Goal: Communication & Community: Answer question/provide support

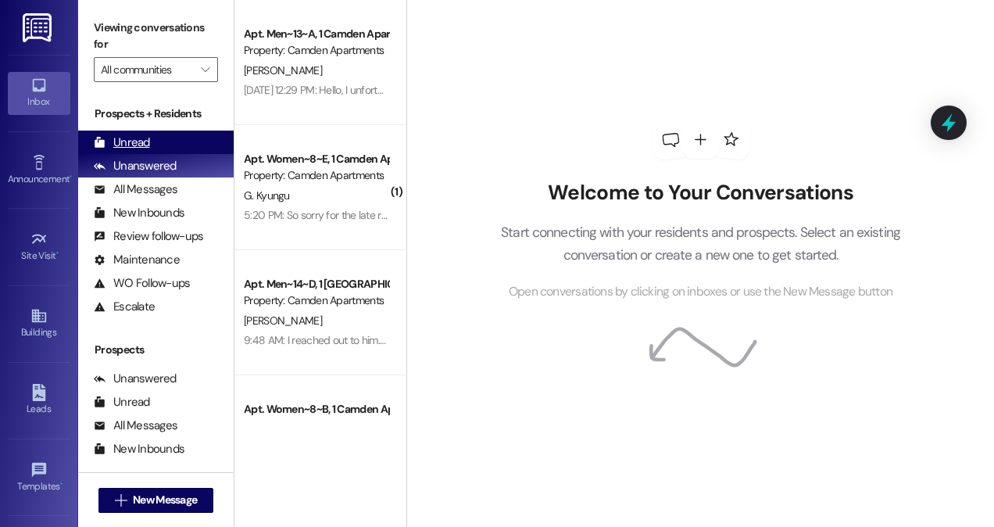
click at [162, 141] on div "Unread (0)" at bounding box center [155, 141] width 155 height 23
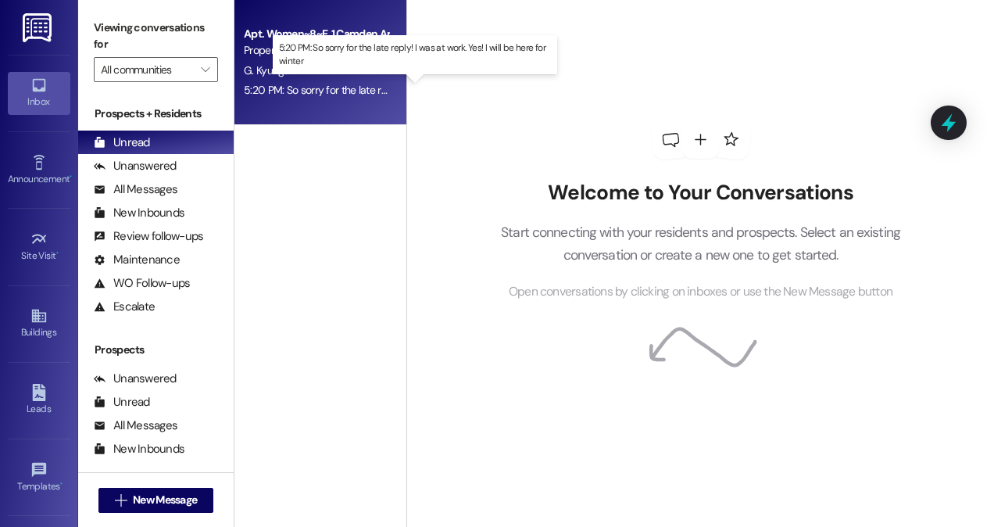
click at [319, 89] on div "5:20 PM: So sorry for the late reply! I was at work. Yes! I will be here for wi…" at bounding box center [418, 90] width 348 height 14
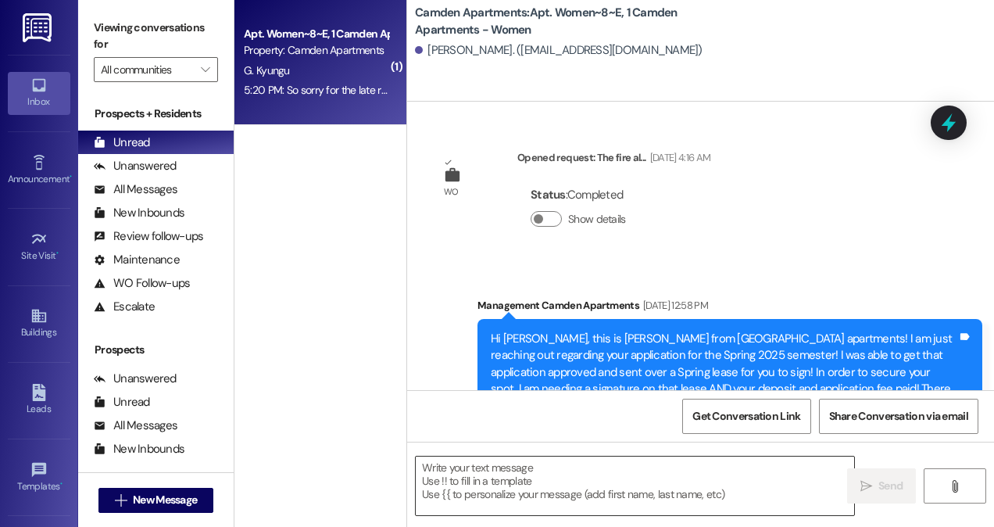
scroll to position [18742, 0]
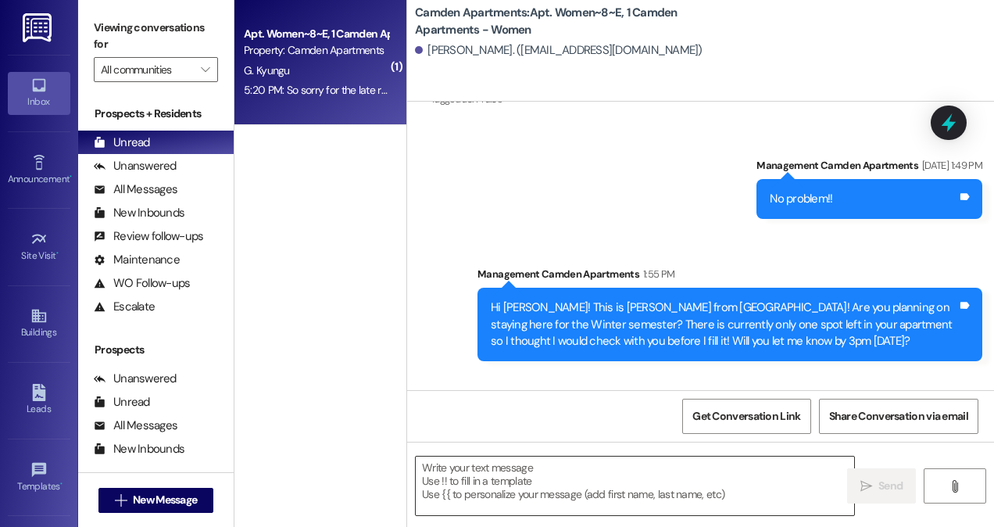
click at [577, 487] on textarea at bounding box center [635, 485] width 438 height 59
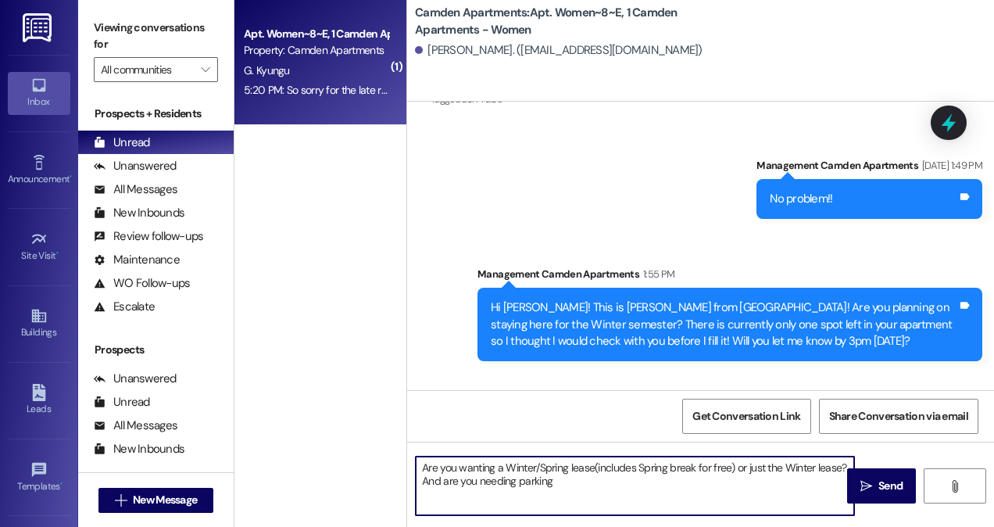
type textarea "Are you wanting a Winter/Spring lease(includes Spring break for free) or just t…"
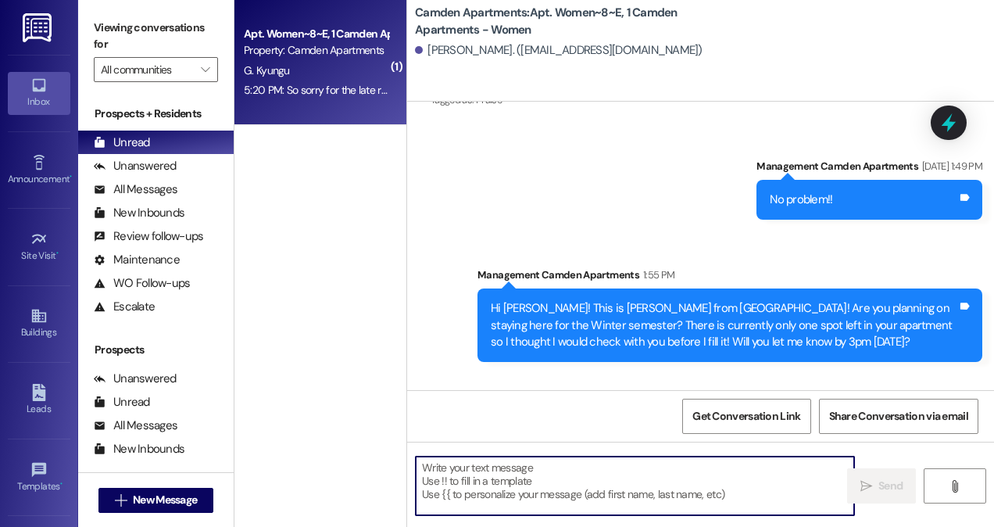
scroll to position [18868, 0]
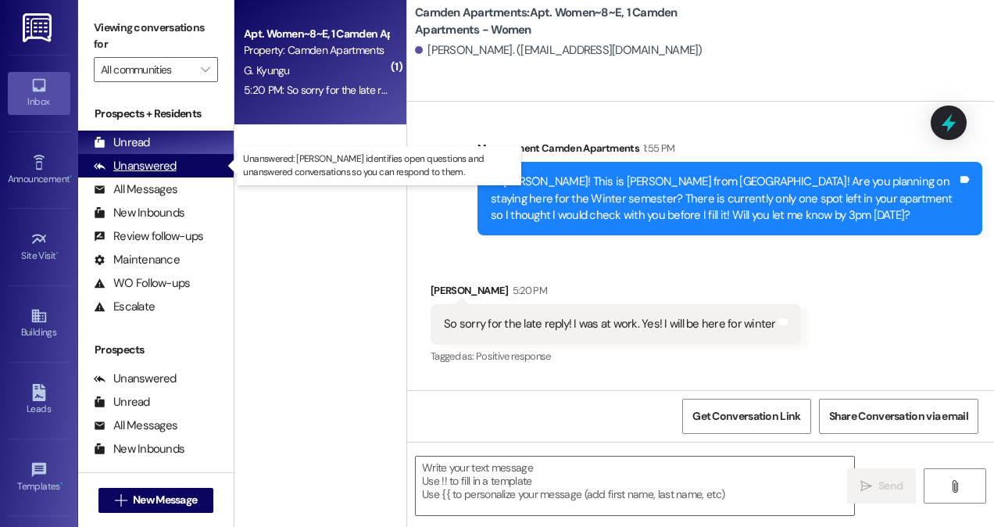
click at [158, 170] on div "Unanswered" at bounding box center [135, 166] width 83 height 16
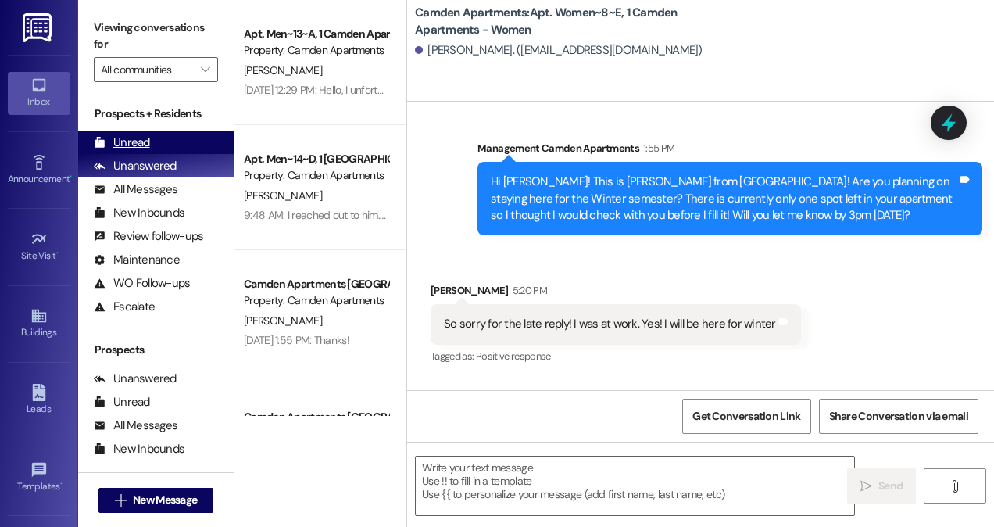
click at [167, 141] on div "Unread (0)" at bounding box center [155, 141] width 155 height 23
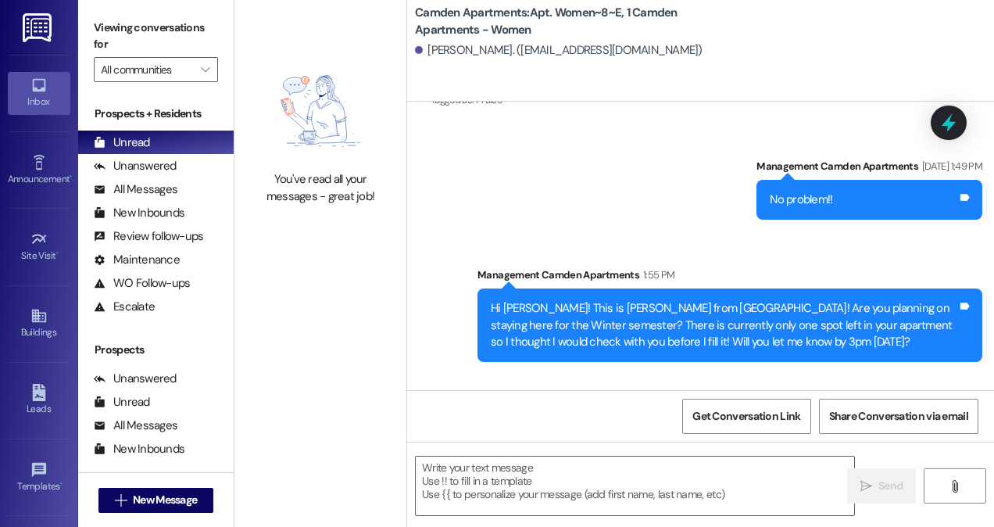
scroll to position [18891, 0]
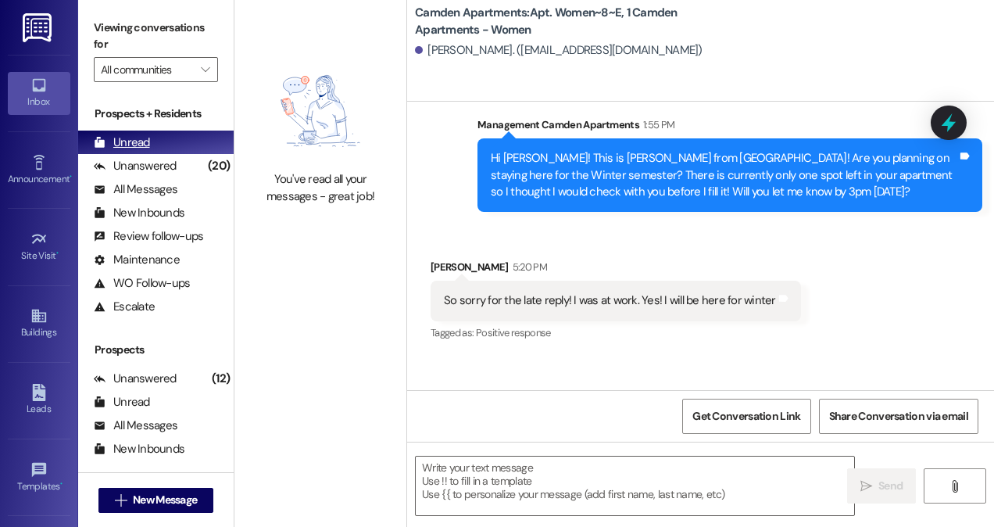
click at [164, 154] on div "Unanswered (20)" at bounding box center [155, 165] width 155 height 23
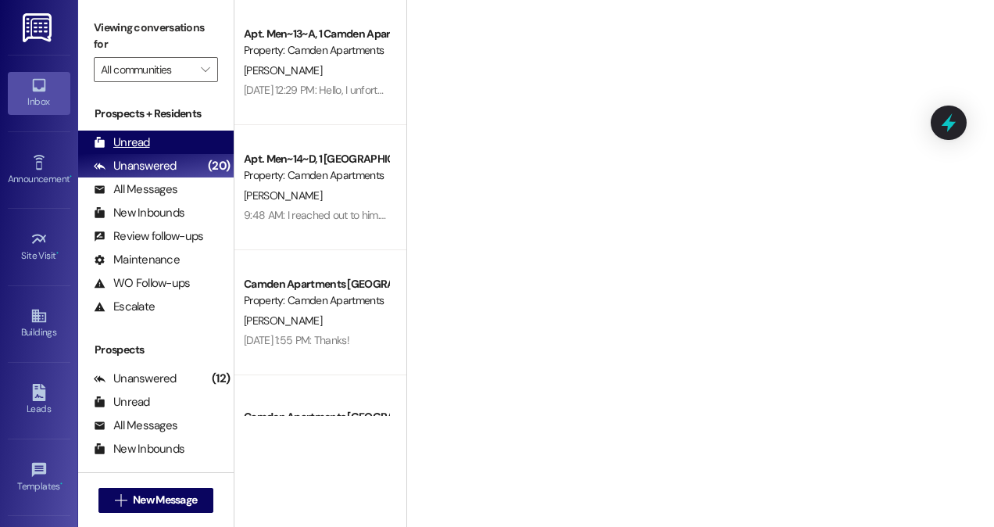
click at [164, 139] on div "Unread (0)" at bounding box center [155, 141] width 155 height 23
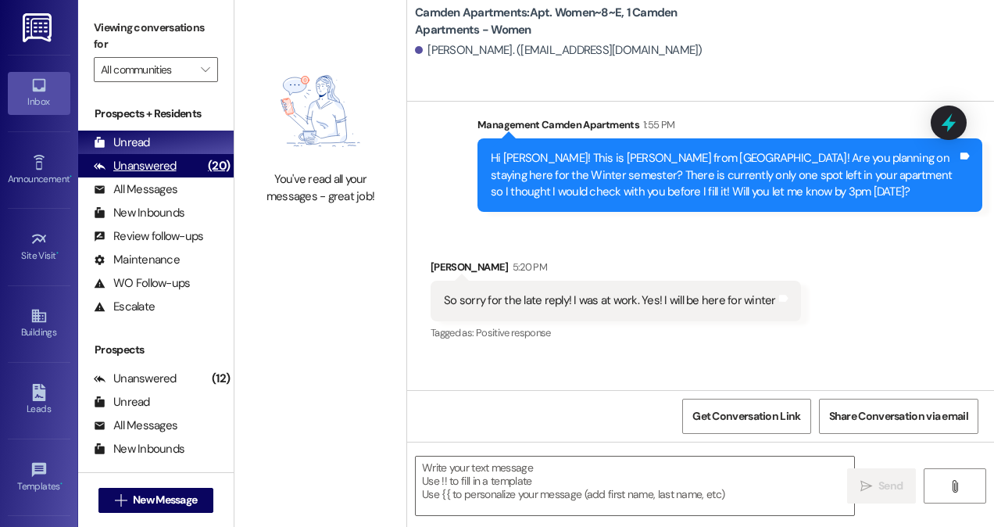
click at [170, 165] on div "Unanswered" at bounding box center [135, 166] width 83 height 16
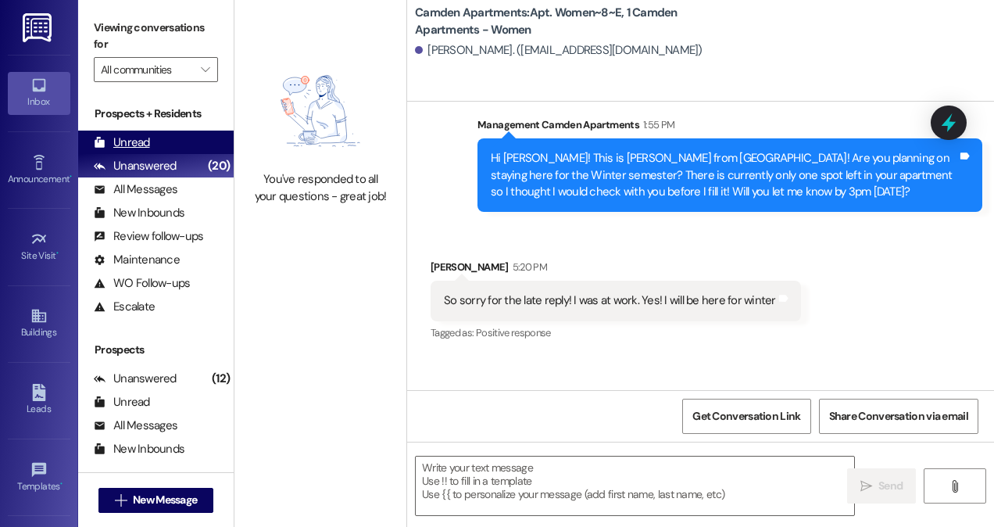
click at [170, 145] on div "Unread (0)" at bounding box center [155, 141] width 155 height 23
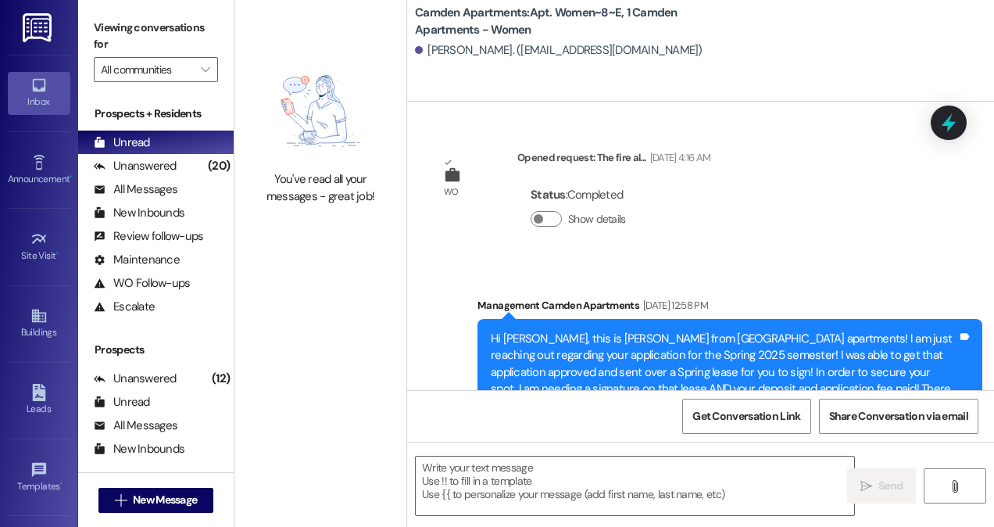
click at [25, 506] on icon "Close toast" at bounding box center [21, 510] width 9 height 9
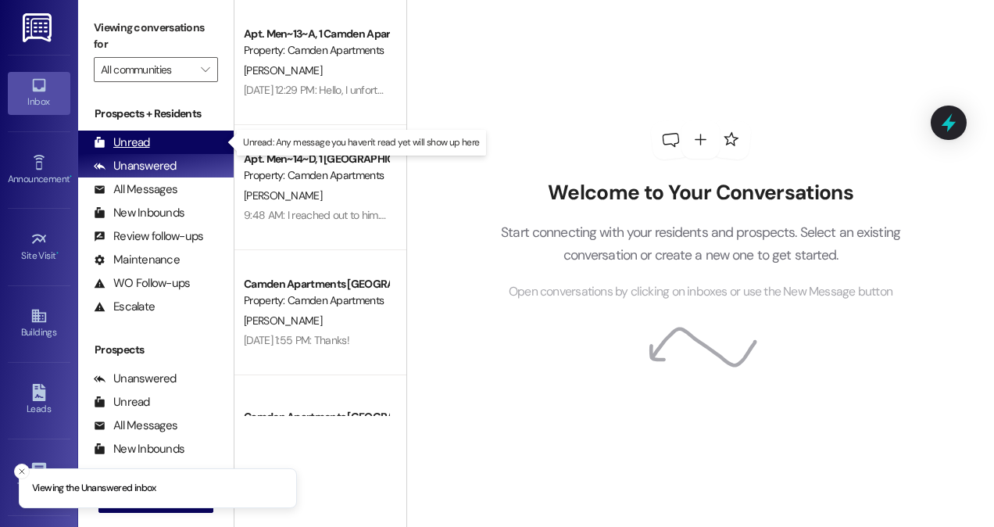
click at [137, 145] on div "Unread" at bounding box center [122, 142] width 56 height 16
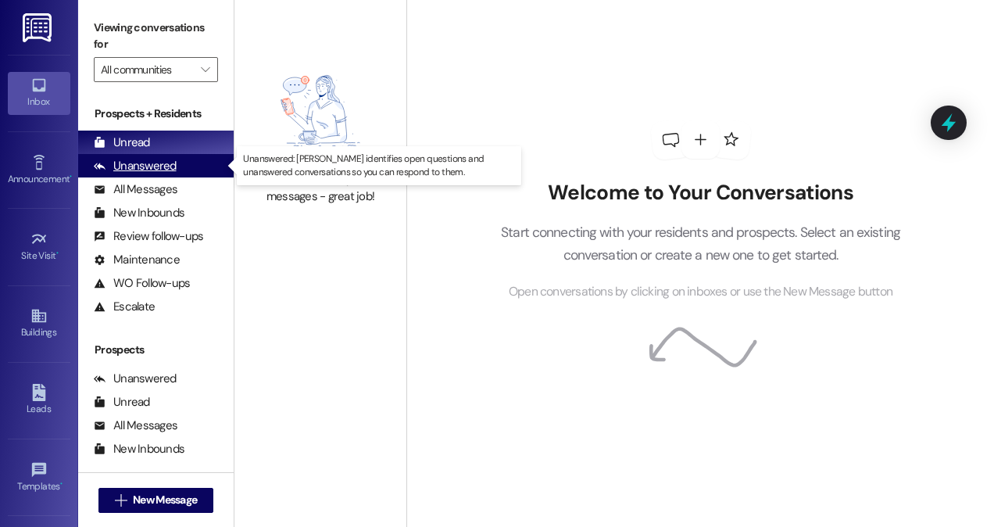
click at [134, 161] on div "Unanswered" at bounding box center [135, 166] width 83 height 16
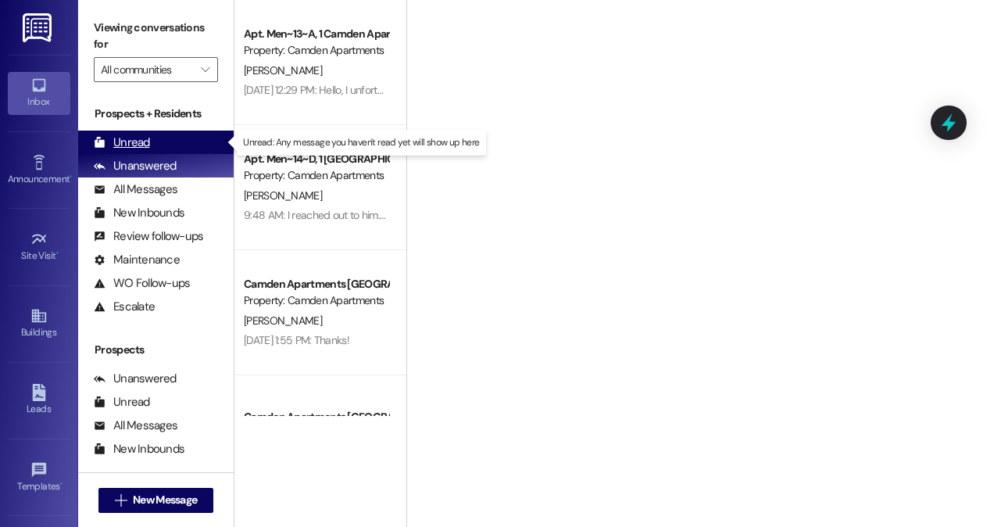
click at [134, 147] on div "Unread" at bounding box center [122, 142] width 56 height 16
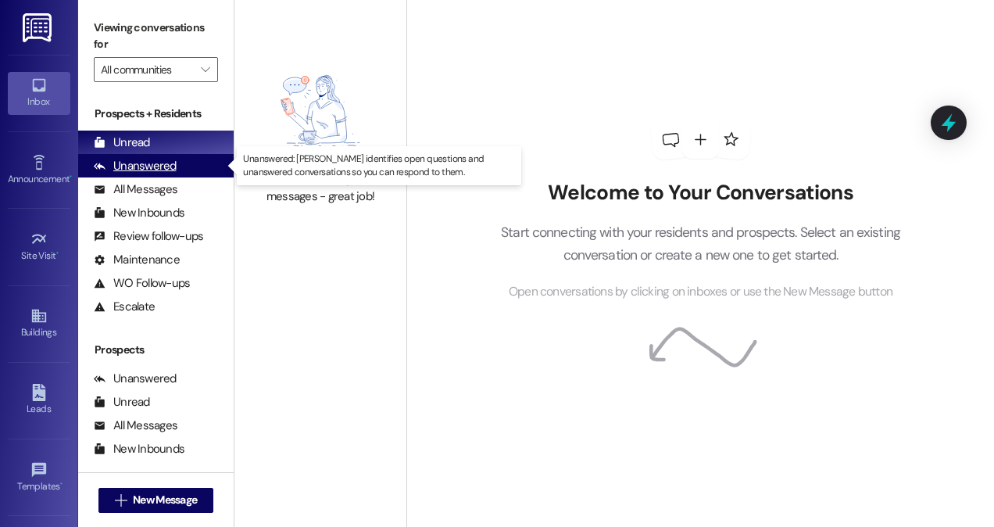
click at [170, 158] on div "Unanswered" at bounding box center [135, 166] width 83 height 16
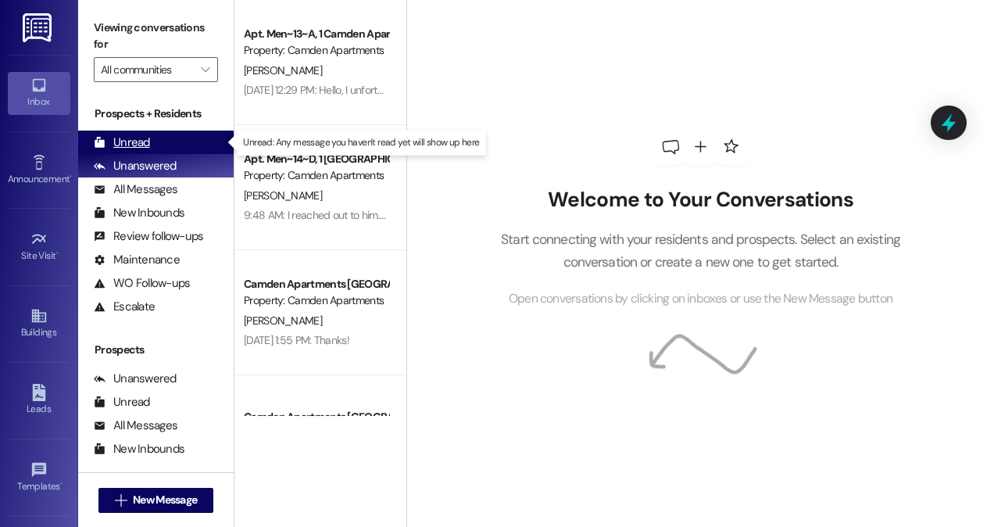
click at [172, 137] on div "Unread (0)" at bounding box center [155, 141] width 155 height 23
